Goal: Navigation & Orientation: Find specific page/section

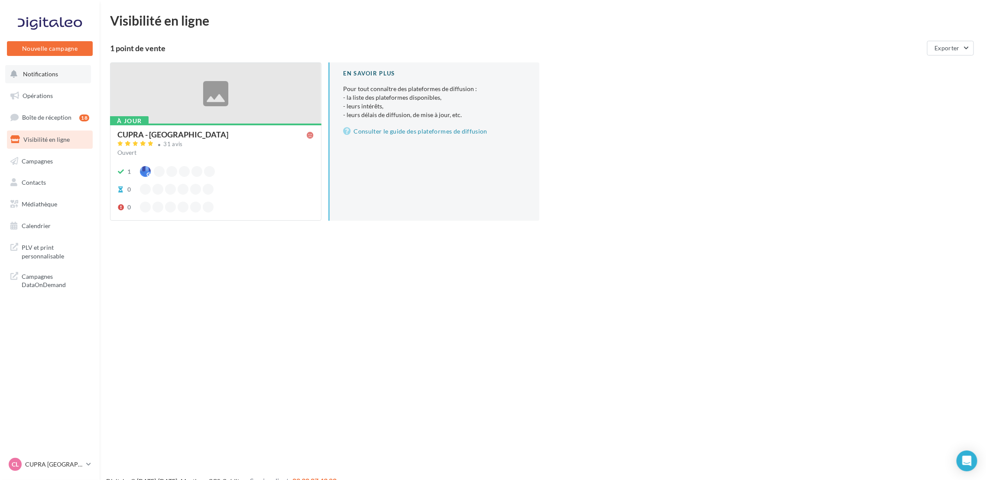
click at [66, 80] on button "Notifications" at bounding box center [48, 74] width 86 height 18
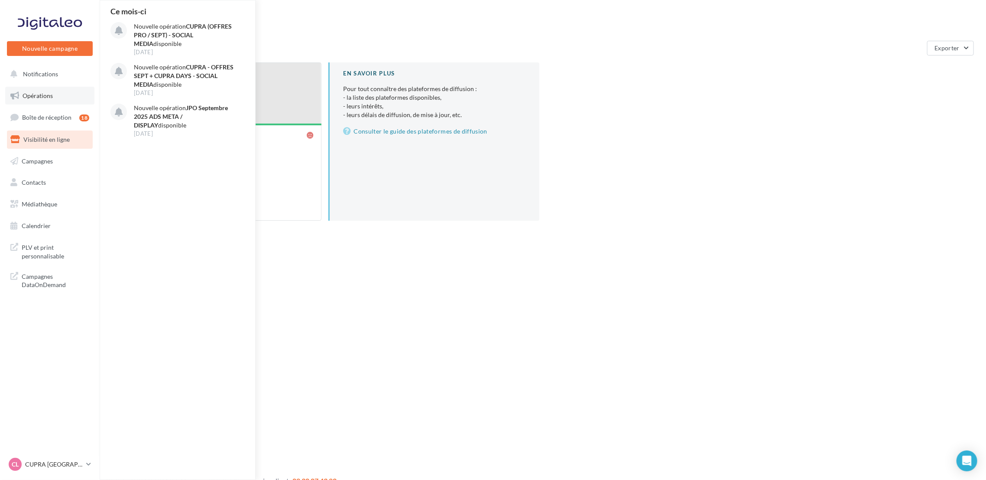
click at [72, 95] on link "Opérations" at bounding box center [49, 96] width 89 height 18
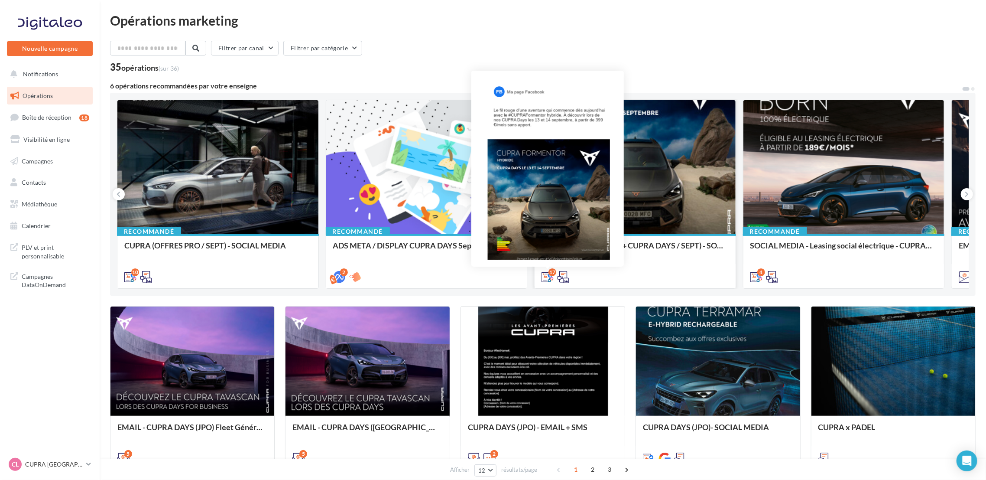
click at [547, 275] on icon at bounding box center [548, 277] width 12 height 12
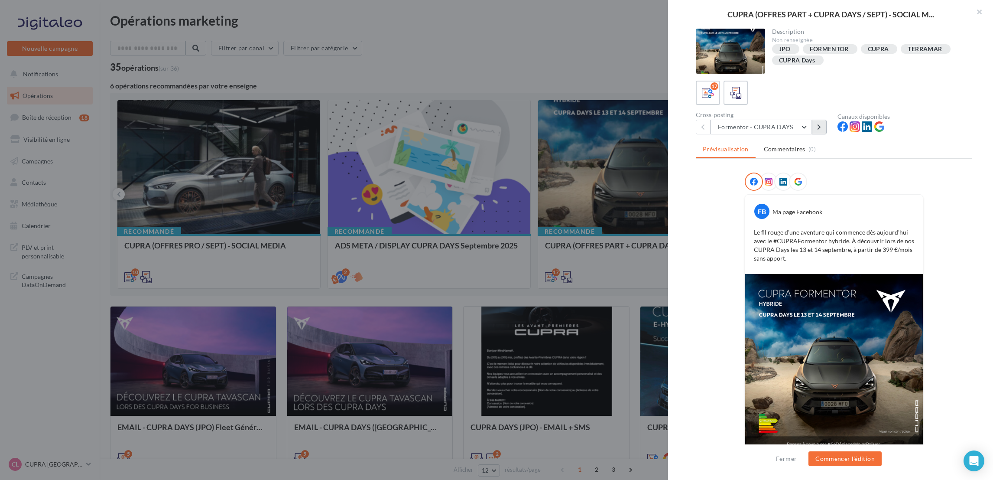
click at [823, 123] on button at bounding box center [819, 127] width 15 height 15
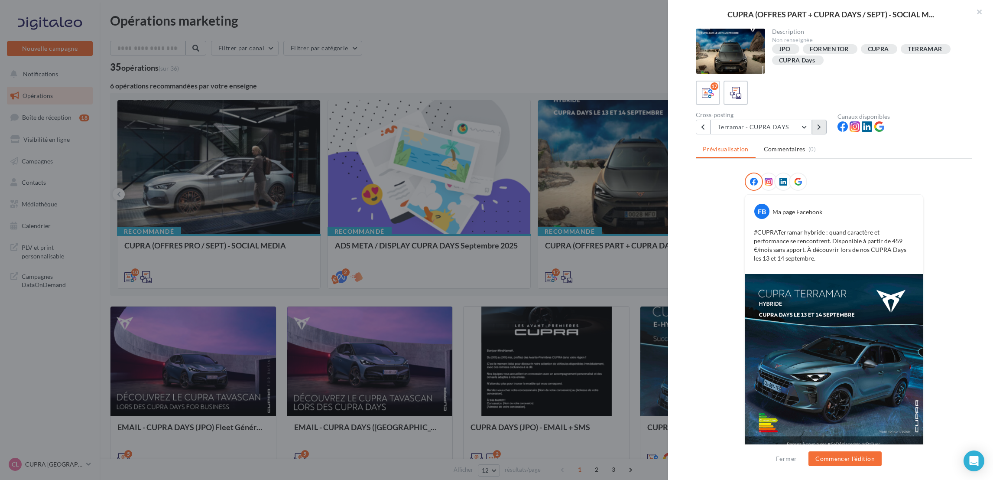
scroll to position [9, 0]
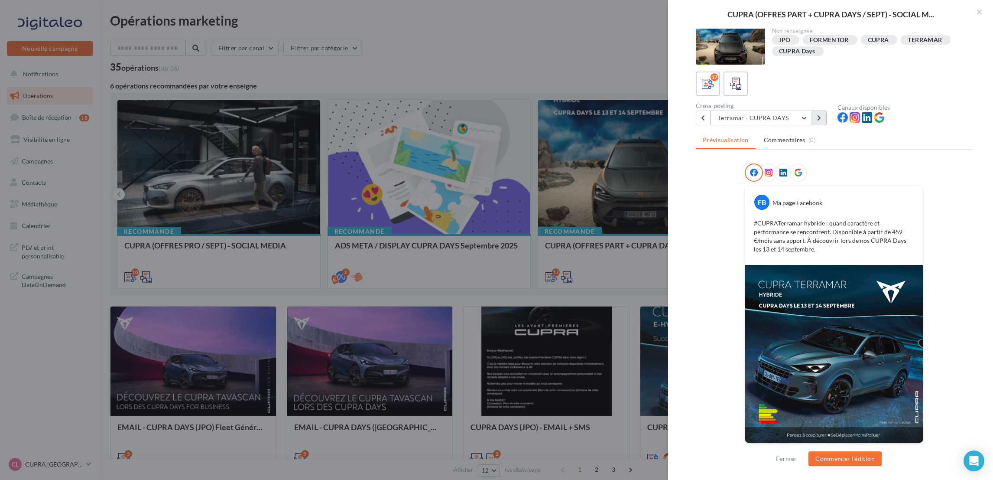
click at [813, 119] on button at bounding box center [819, 118] width 15 height 15
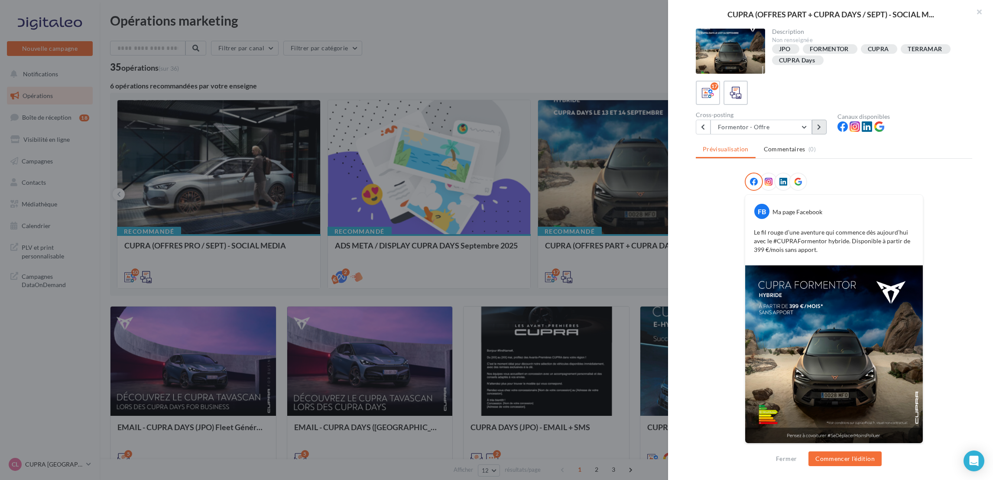
drag, startPoint x: 813, startPoint y: 119, endPoint x: 827, endPoint y: 232, distance: 114.4
click at [829, 193] on div "Description Non renseignée JPO FORMENTOR CUPRA TERRAMAR CUPRA Days 17 Cross-pos…" at bounding box center [834, 240] width 332 height 423
click at [833, 280] on img at bounding box center [834, 354] width 178 height 178
click at [822, 117] on div "Cross-posting Formentor - Offre Formentor - CUPRA DAYS Terramar - CUPRA DAYS Fo…" at bounding box center [767, 122] width 142 height 23
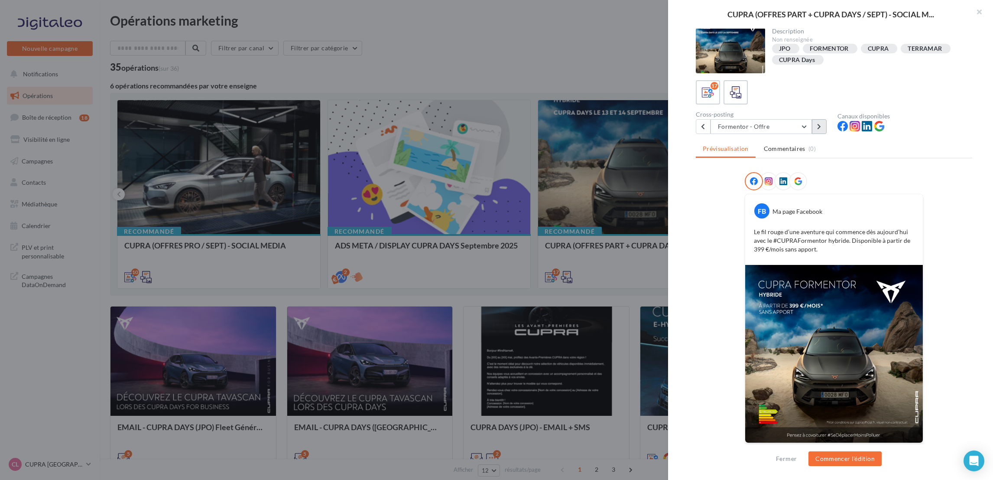
click at [822, 124] on button at bounding box center [819, 126] width 15 height 15
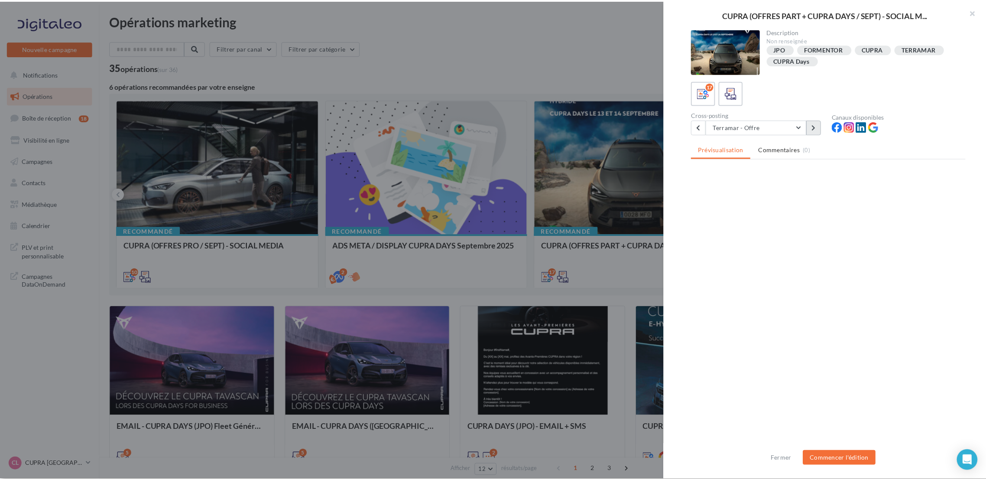
scroll to position [0, 0]
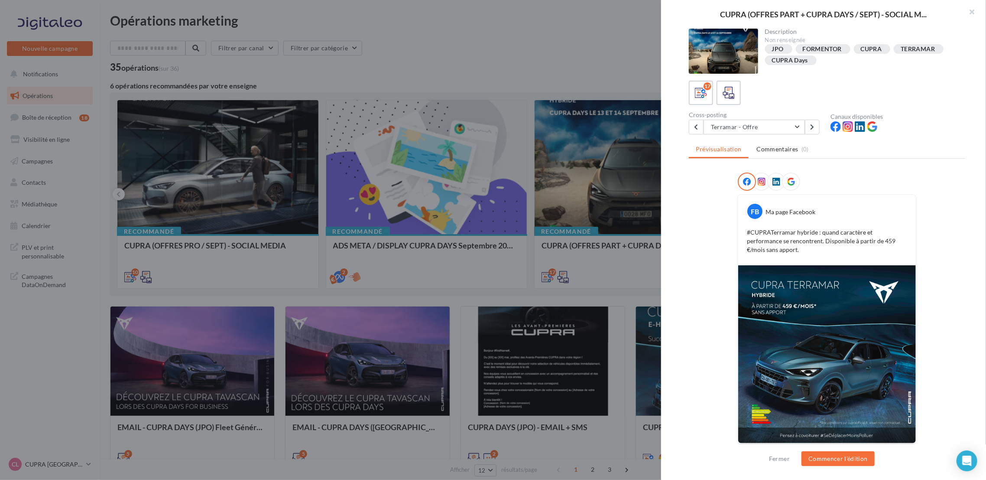
click at [539, 72] on div at bounding box center [493, 240] width 986 height 480
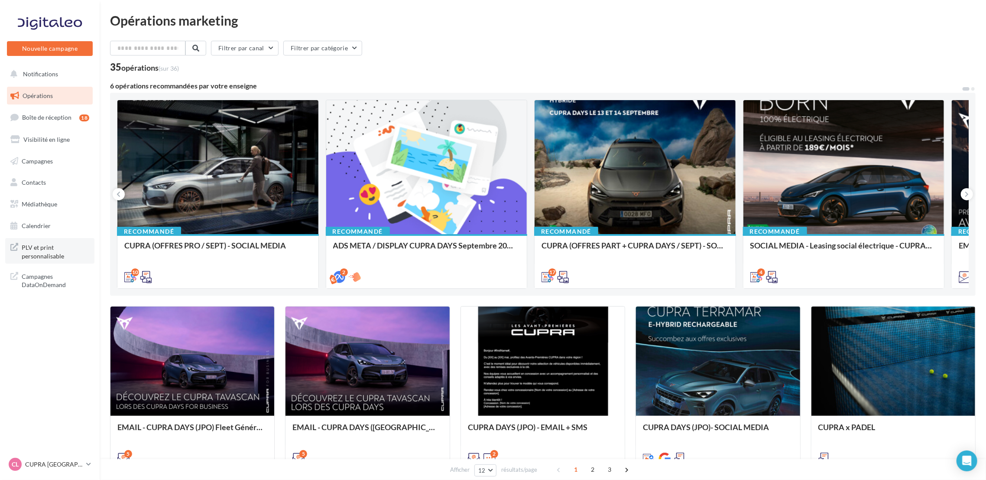
click at [58, 256] on span "PLV et print personnalisable" at bounding box center [56, 250] width 68 height 19
